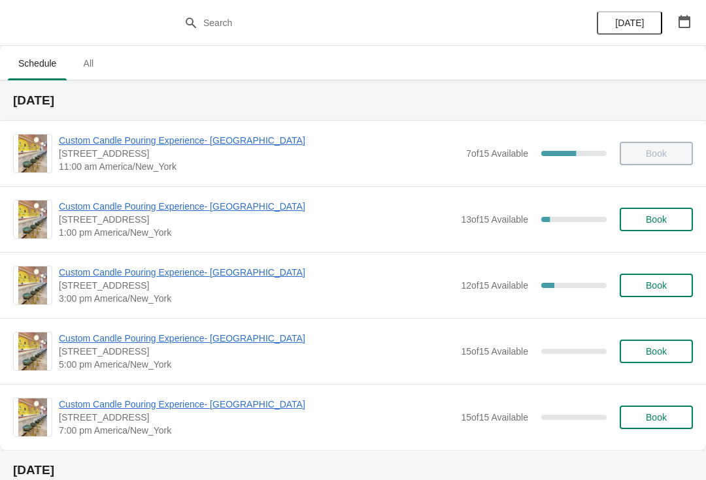
click at [682, 27] on icon "button" at bounding box center [684, 21] width 12 height 13
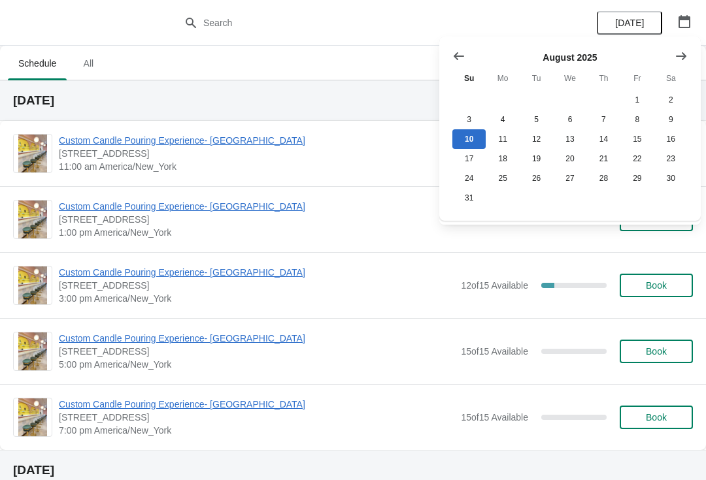
click at [673, 59] on button "Show next month, September 2025" at bounding box center [681, 56] width 24 height 24
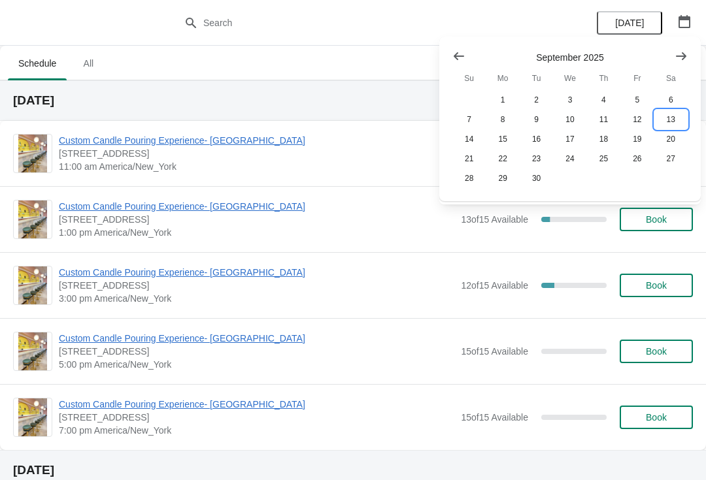
click at [669, 120] on button "13" at bounding box center [670, 120] width 33 height 20
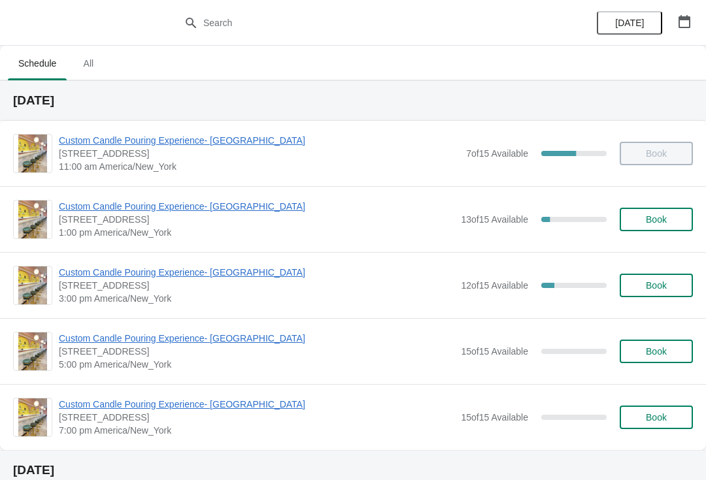
click at [84, 227] on span "1:00 pm America/New_York" at bounding box center [256, 232] width 395 height 13
click at [86, 212] on span "Custom Candle Pouring Experience- [GEOGRAPHIC_DATA]" at bounding box center [256, 206] width 395 height 13
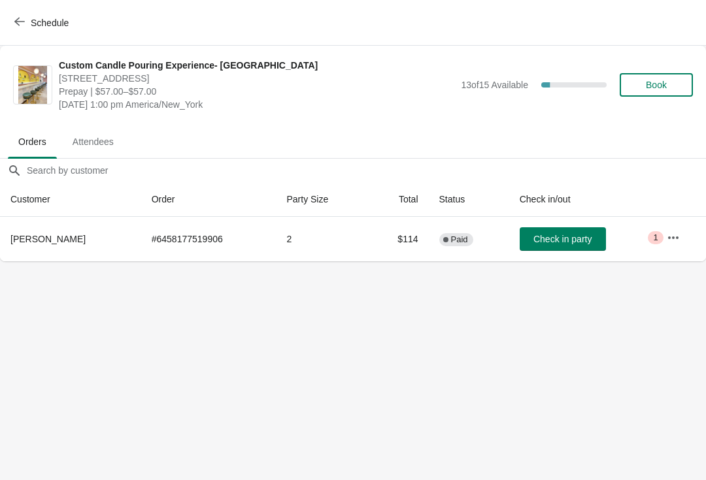
click at [673, 236] on icon "button" at bounding box center [673, 237] width 13 height 13
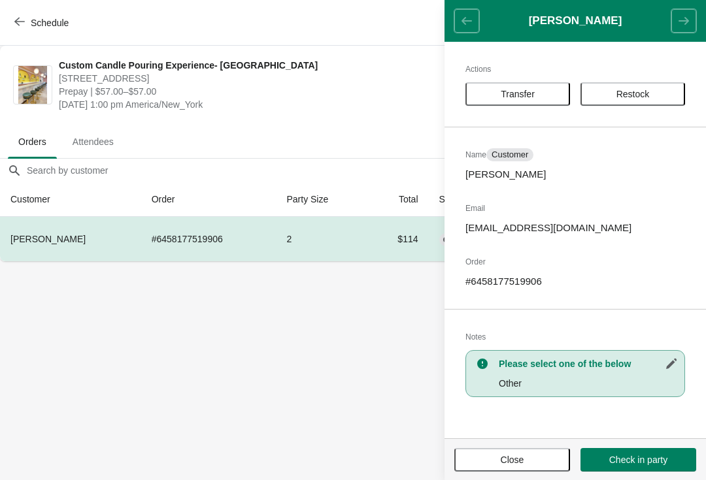
click at [508, 91] on span "Transfer" at bounding box center [518, 94] width 34 height 10
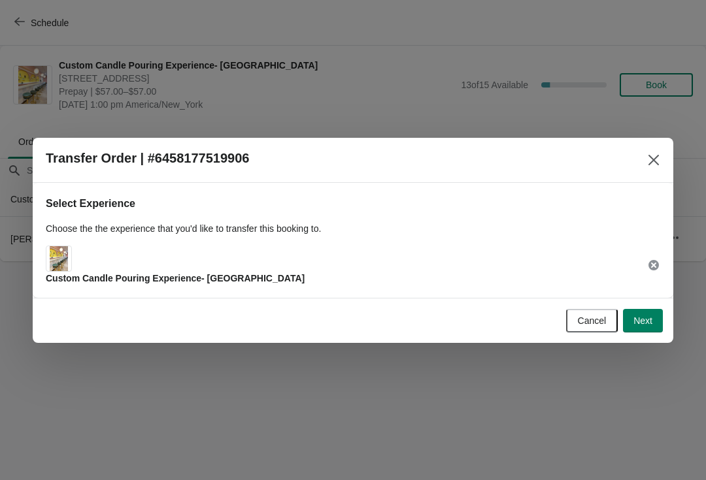
click at [633, 318] on span "Next" at bounding box center [642, 321] width 19 height 10
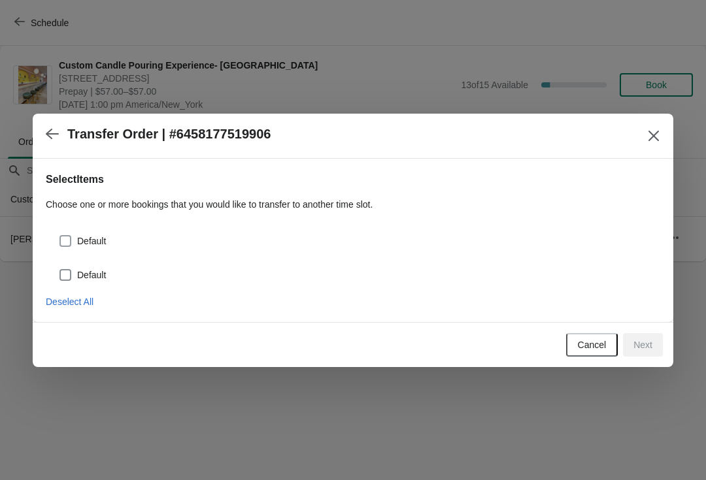
click at [65, 237] on span at bounding box center [65, 241] width 12 height 12
click at [60, 236] on input "Default" at bounding box center [59, 235] width 1 height 1
checkbox input "true"
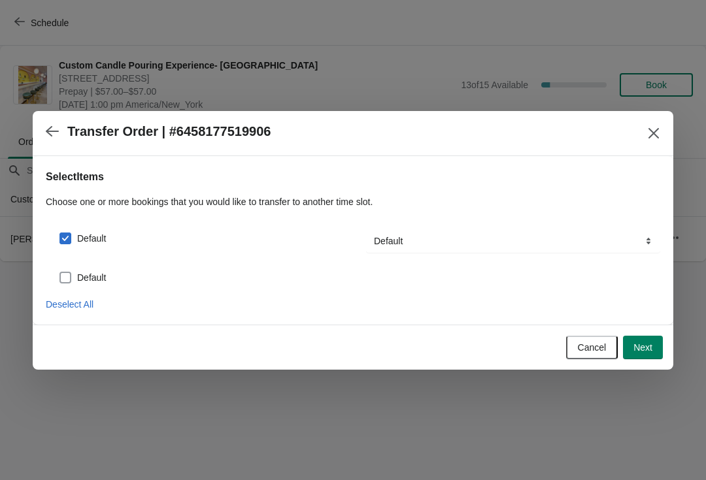
click at [67, 273] on span at bounding box center [65, 278] width 12 height 12
click at [60, 273] on input "Default" at bounding box center [59, 272] width 1 height 1
checkbox input "true"
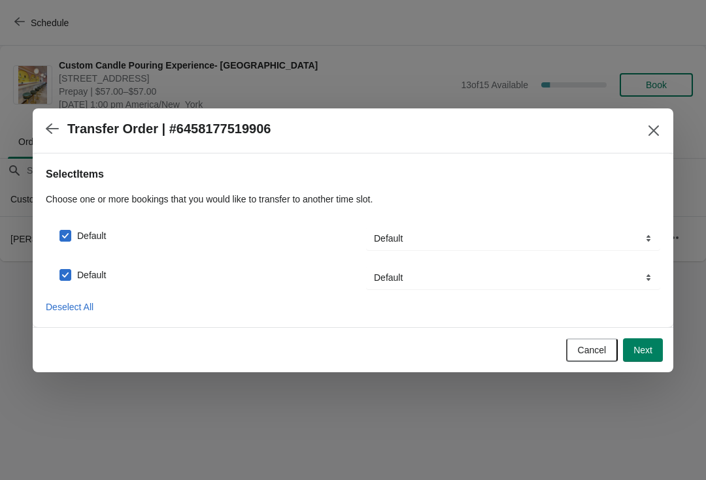
click at [642, 345] on span "Next" at bounding box center [642, 350] width 19 height 10
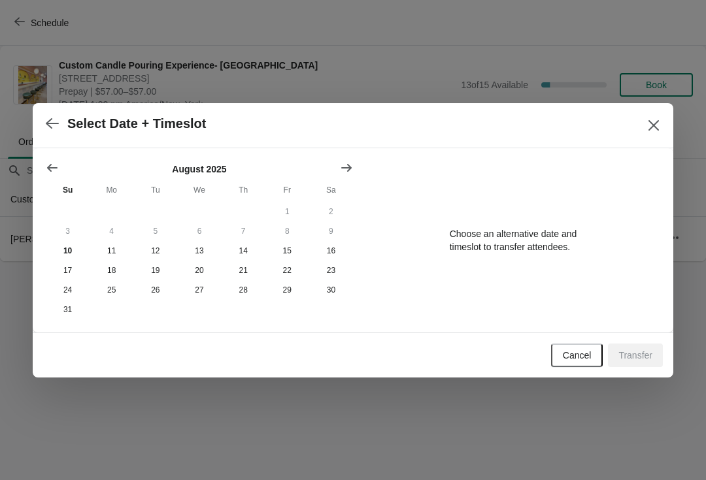
click at [348, 165] on icon "Show next month, September 2025" at bounding box center [346, 167] width 13 height 13
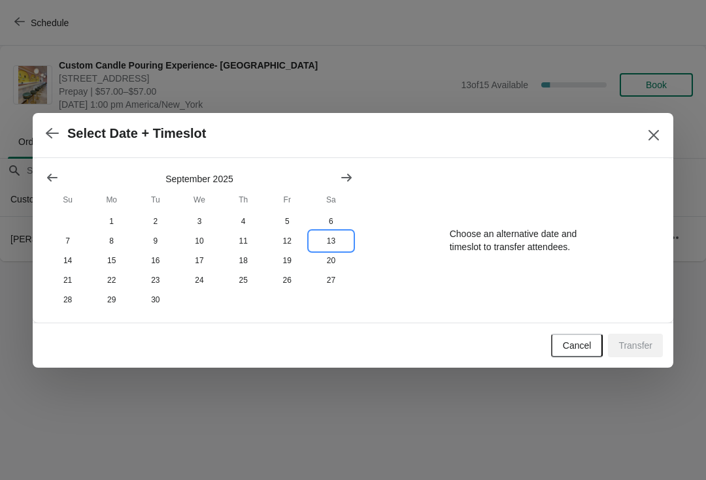
click at [329, 242] on button "13" at bounding box center [331, 241] width 44 height 20
click at [58, 166] on button "Show previous month, August 2025" at bounding box center [53, 178] width 24 height 24
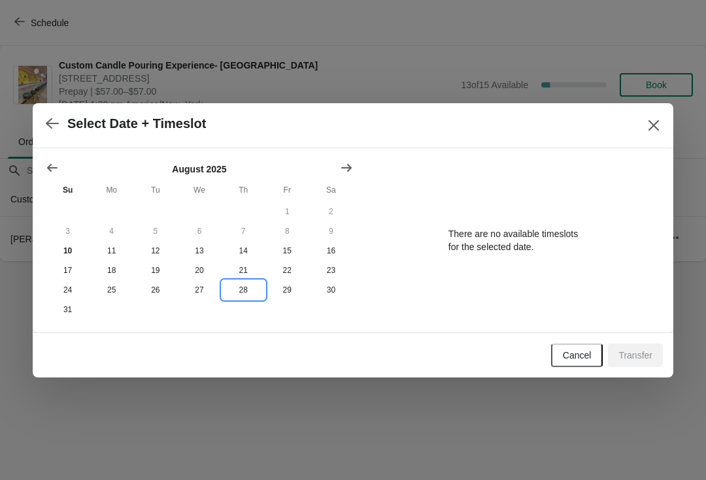
click at [243, 292] on button "28" at bounding box center [244, 290] width 44 height 20
